Goal: Information Seeking & Learning: Learn about a topic

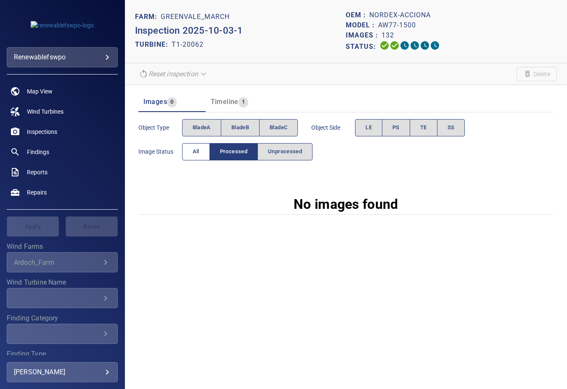
click at [193, 150] on span "All" at bounding box center [196, 152] width 7 height 10
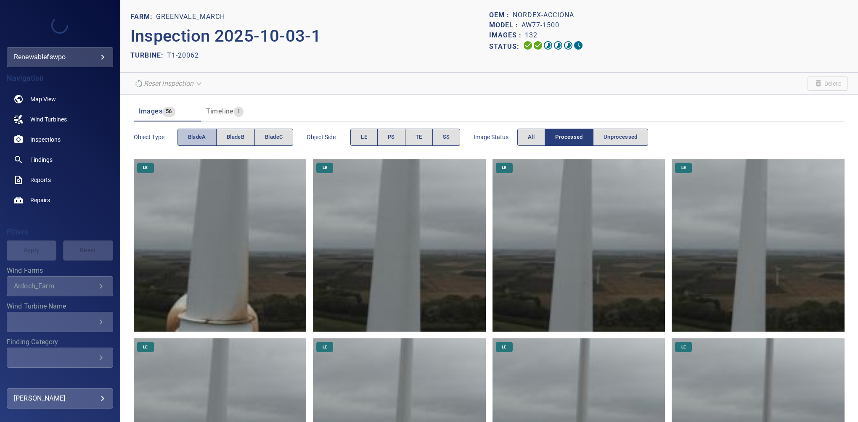
click at [201, 135] on span "bladeA" at bounding box center [197, 138] width 18 height 10
click at [386, 138] on button "PS" at bounding box center [391, 137] width 28 height 17
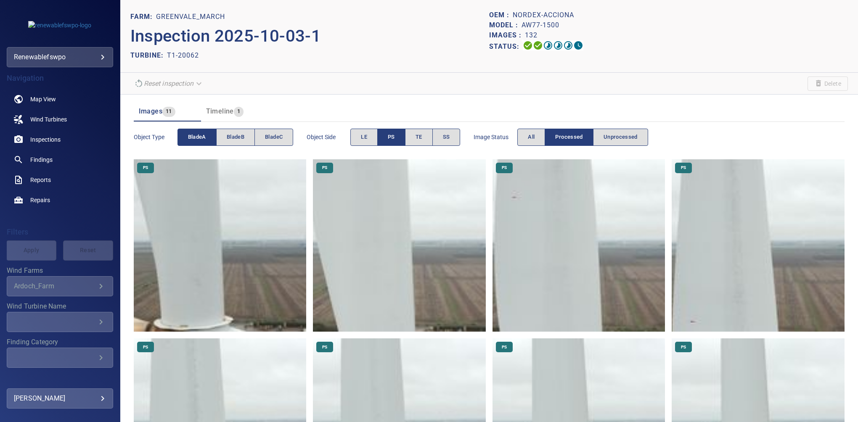
click at [188, 318] on img at bounding box center [220, 245] width 173 height 173
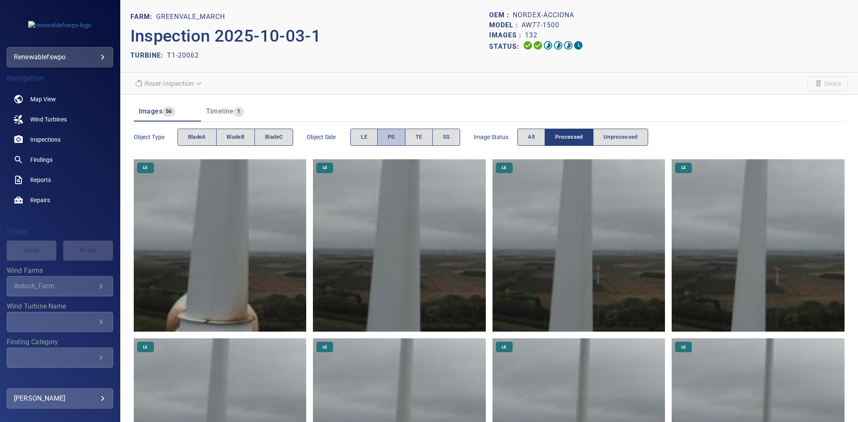
click at [393, 139] on span "PS" at bounding box center [391, 138] width 7 height 10
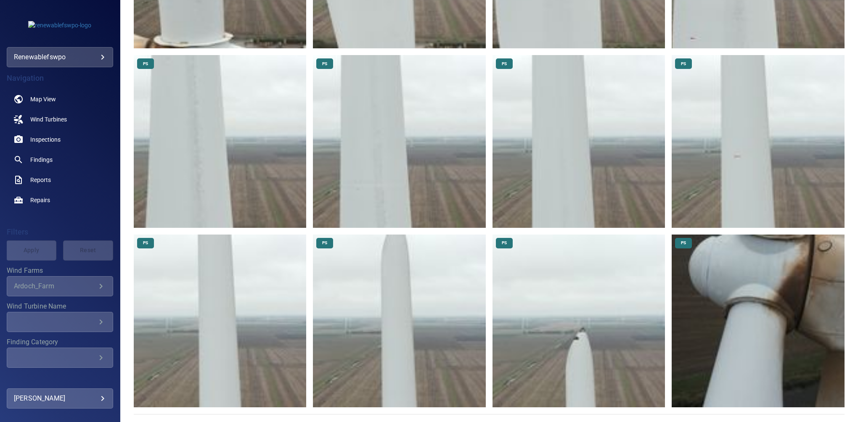
scroll to position [284, 0]
click at [581, 304] on img at bounding box center [579, 320] width 173 height 173
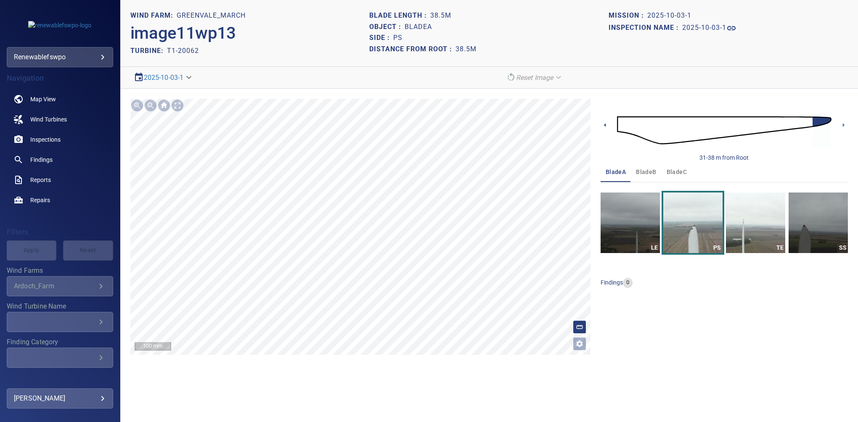
click at [603, 125] on icon at bounding box center [605, 125] width 9 height 9
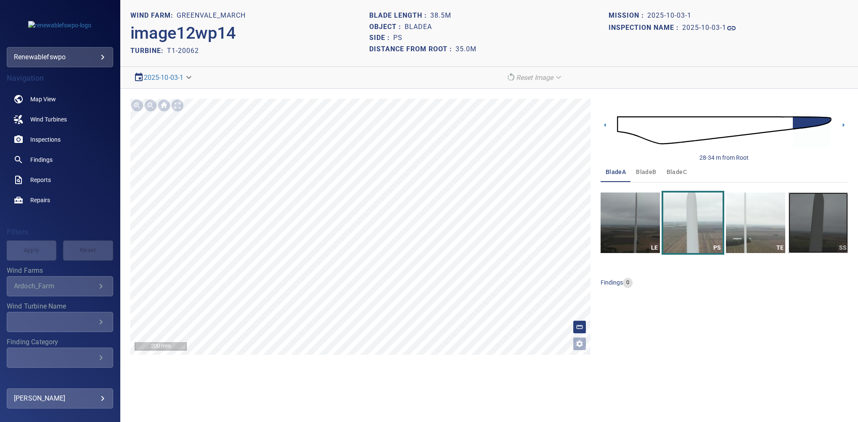
click at [796, 212] on img "button" at bounding box center [818, 223] width 59 height 61
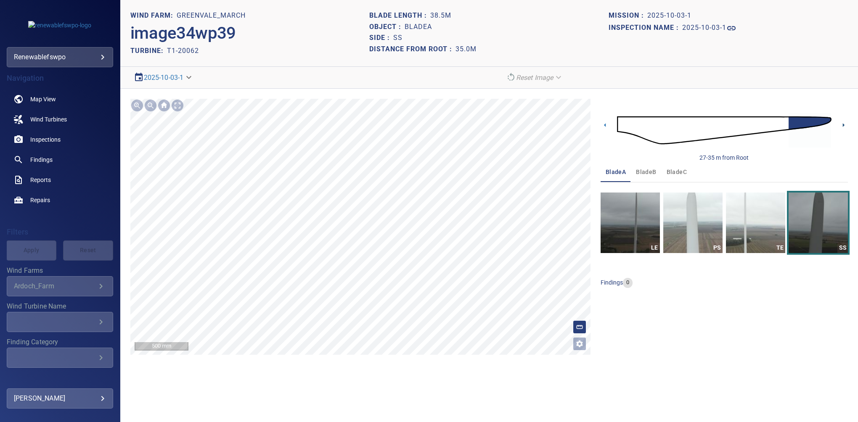
click at [845, 123] on icon at bounding box center [843, 125] width 9 height 9
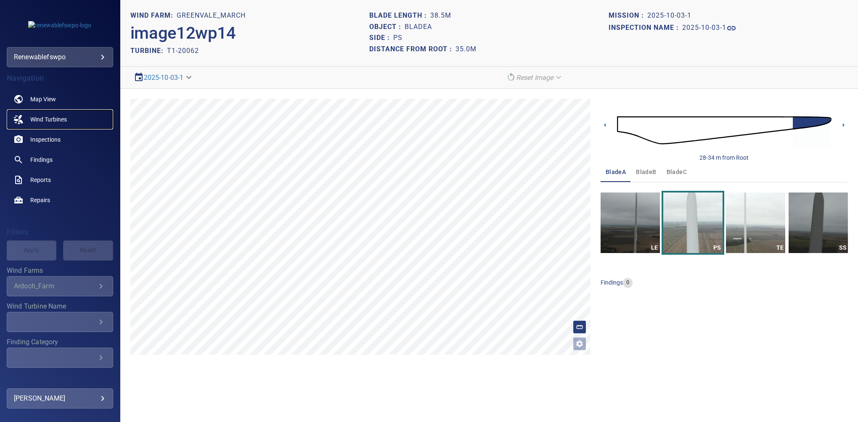
click at [56, 119] on span "Wind Turbines" at bounding box center [48, 119] width 37 height 8
click at [630, 223] on img "button" at bounding box center [630, 223] width 59 height 61
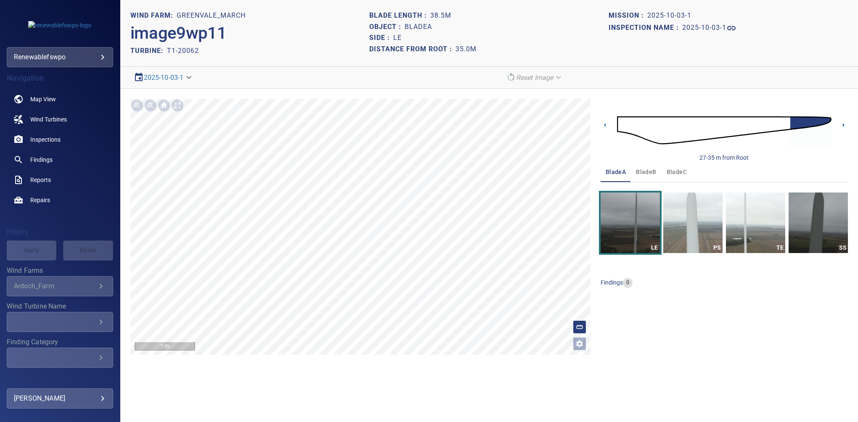
click at [619, 125] on img at bounding box center [724, 130] width 215 height 52
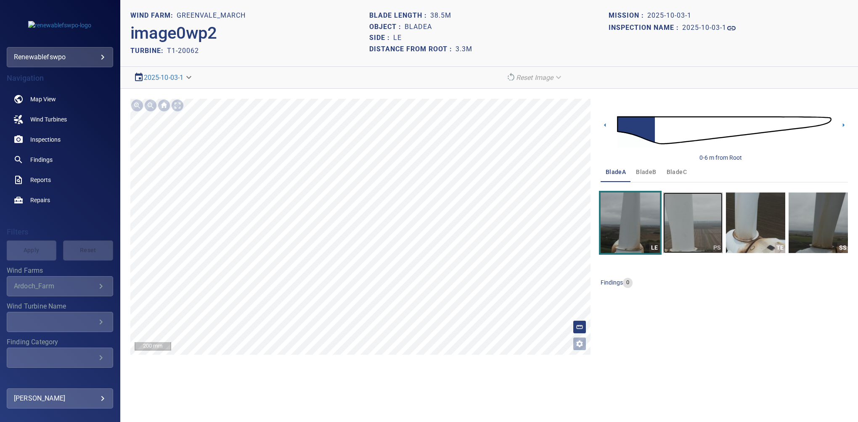
click at [697, 232] on img "button" at bounding box center [692, 223] width 59 height 61
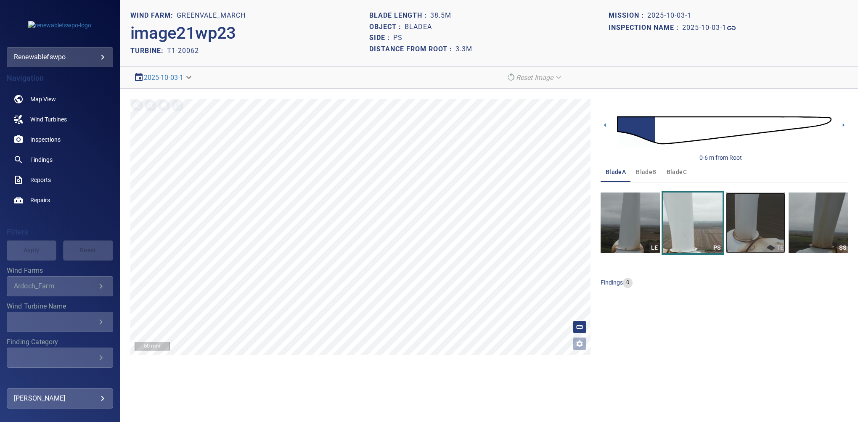
click at [749, 230] on img "button" at bounding box center [755, 223] width 59 height 61
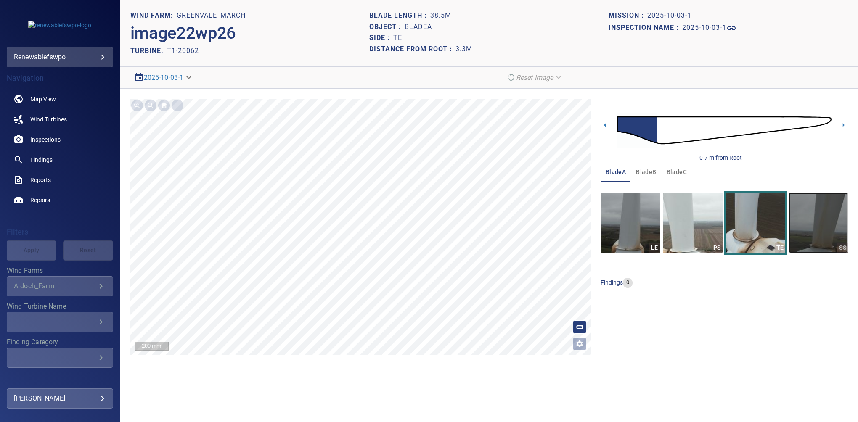
click at [818, 226] on img "button" at bounding box center [818, 223] width 59 height 61
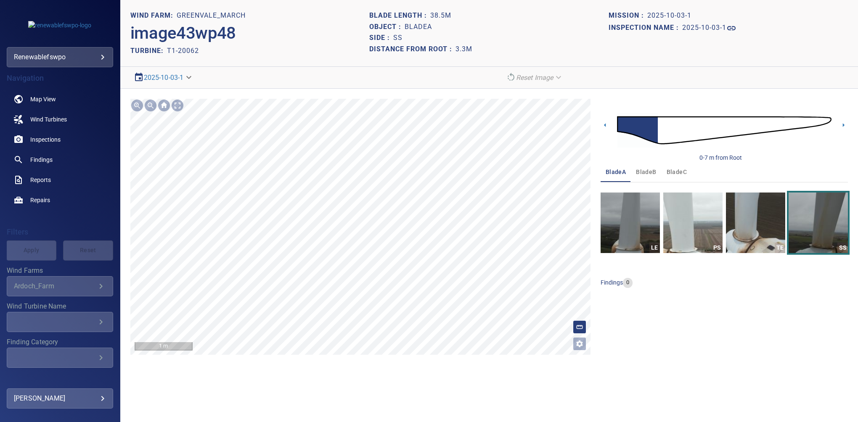
click at [355, 372] on section "**********" at bounding box center [489, 211] width 738 height 422
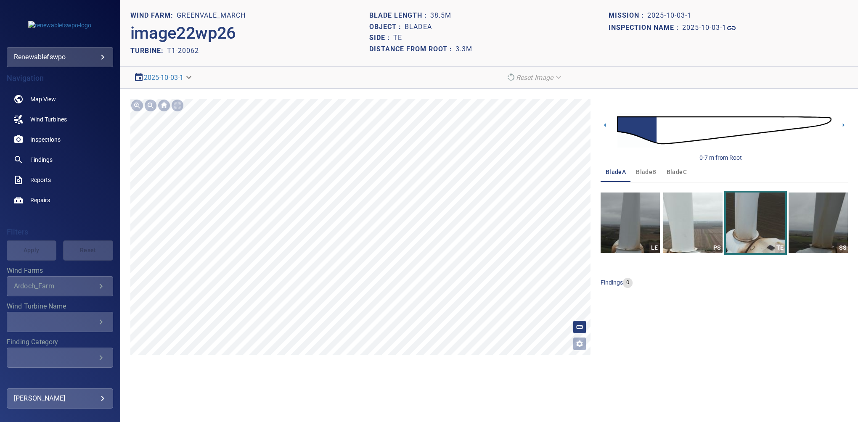
click at [638, 173] on span "bladeB" at bounding box center [646, 172] width 20 height 11
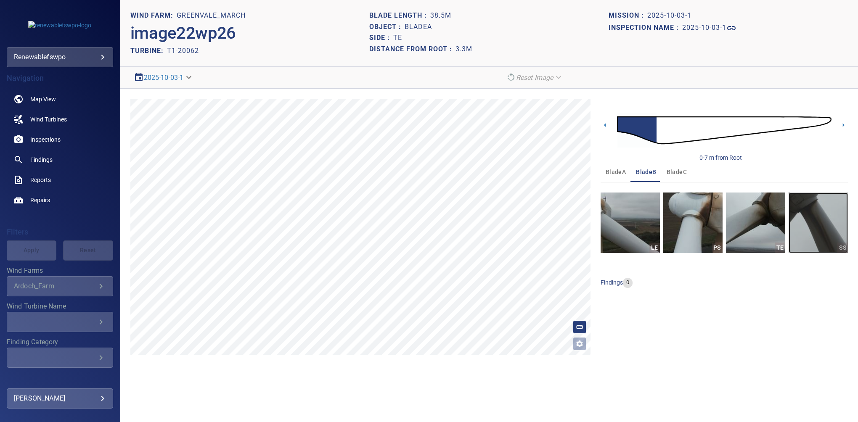
click at [821, 221] on img "button" at bounding box center [818, 223] width 59 height 61
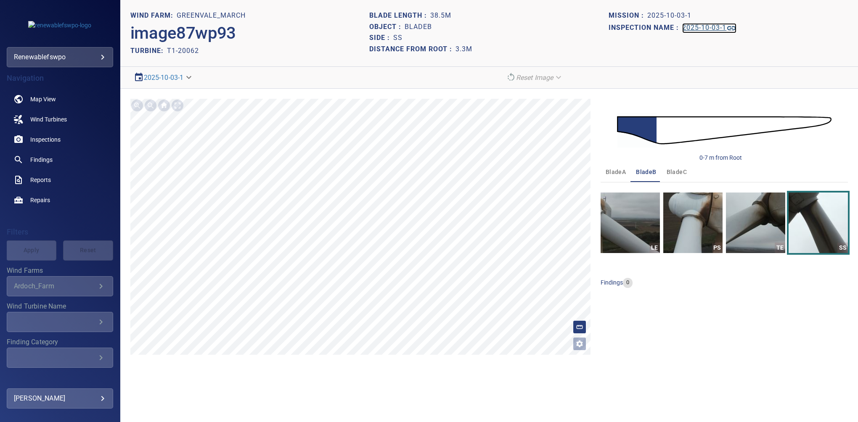
click at [703, 28] on h1 "2025-10-03-1" at bounding box center [704, 28] width 44 height 8
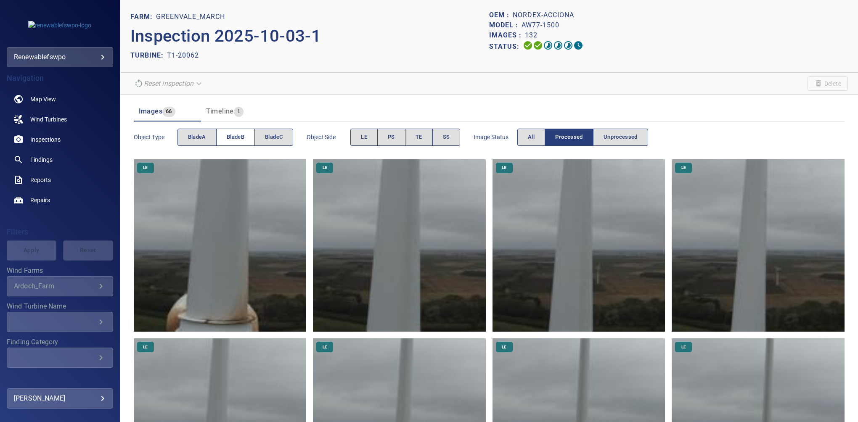
click at [250, 135] on button "bladeB" at bounding box center [235, 137] width 39 height 17
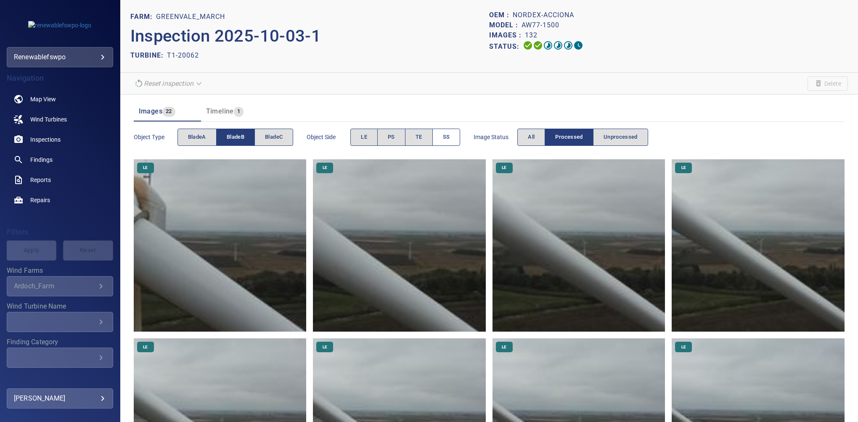
click at [449, 138] on span "SS" at bounding box center [446, 138] width 7 height 10
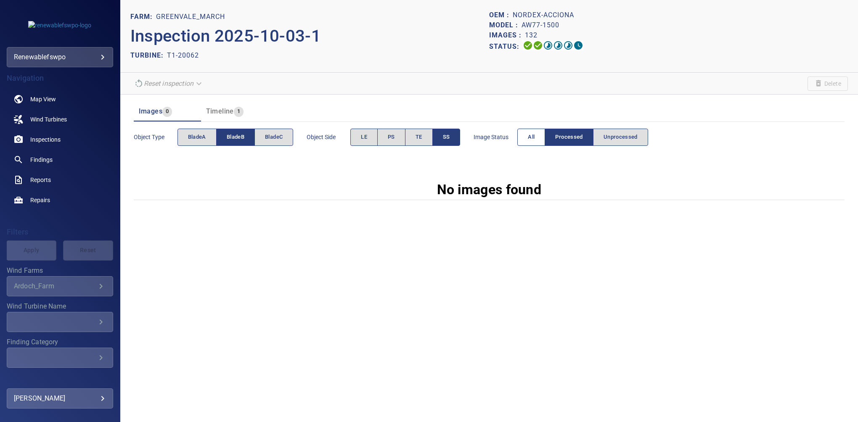
click at [525, 142] on button "All" at bounding box center [531, 137] width 28 height 17
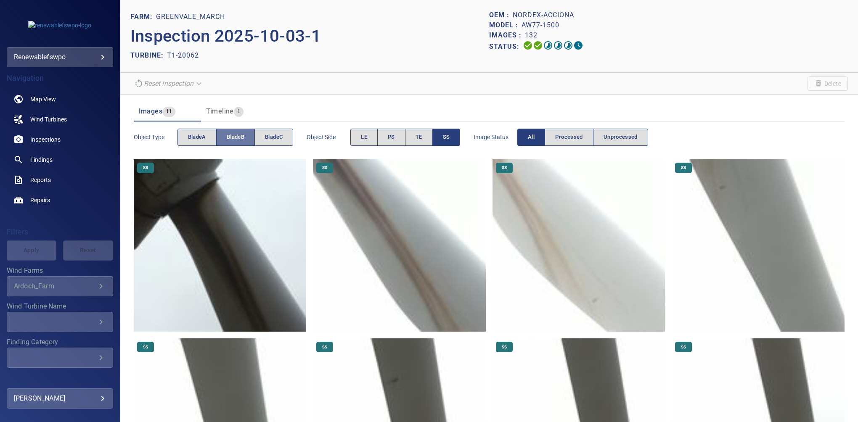
click at [236, 135] on span "bladeB" at bounding box center [236, 138] width 18 height 10
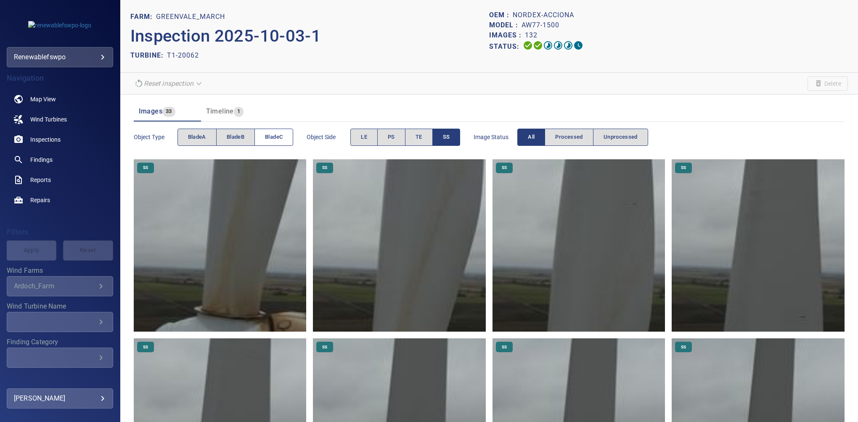
click at [271, 138] on span "bladeC" at bounding box center [274, 138] width 18 height 10
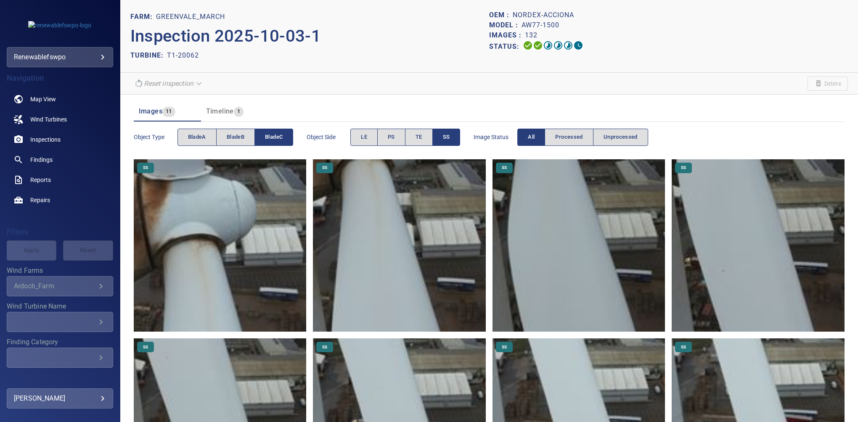
click at [442, 138] on button "SS" at bounding box center [446, 137] width 28 height 17
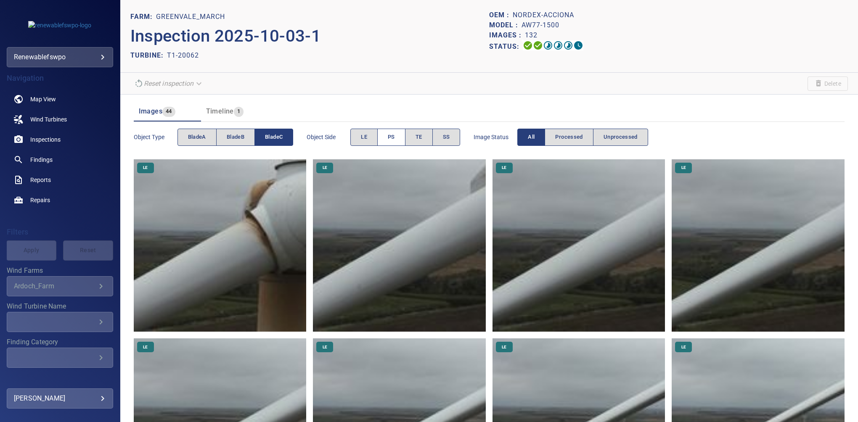
click at [393, 136] on span "PS" at bounding box center [391, 138] width 7 height 10
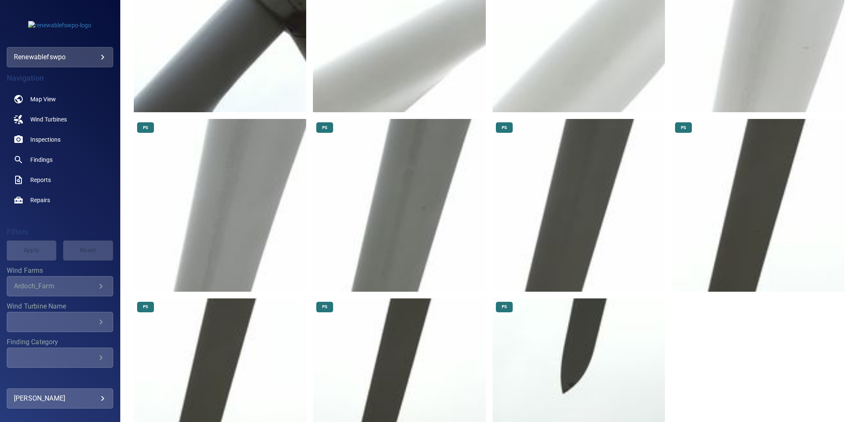
scroll to position [227, 0]
